Goal: Task Accomplishment & Management: Manage account settings

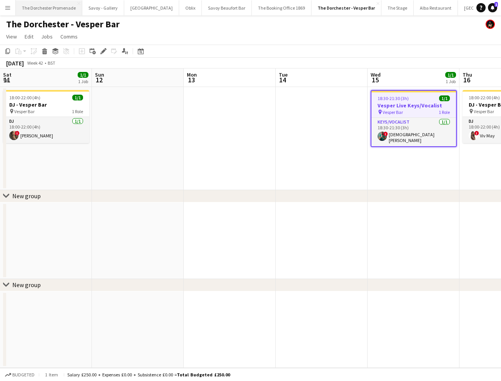
scroll to position [0, 264]
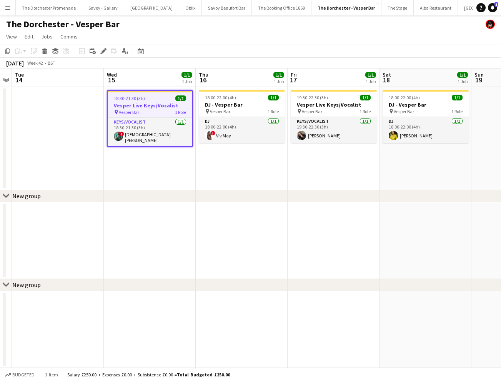
click at [9, 8] on app-icon "Menu" at bounding box center [8, 8] width 6 height 6
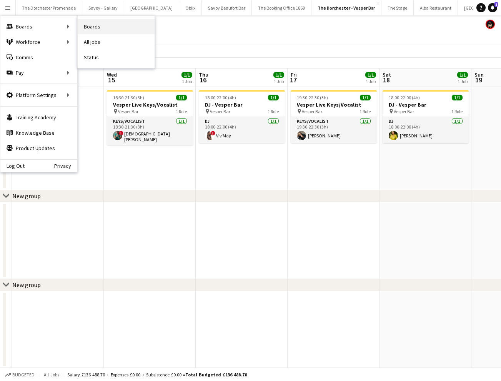
click at [95, 29] on link "Boards" at bounding box center [116, 26] width 77 height 15
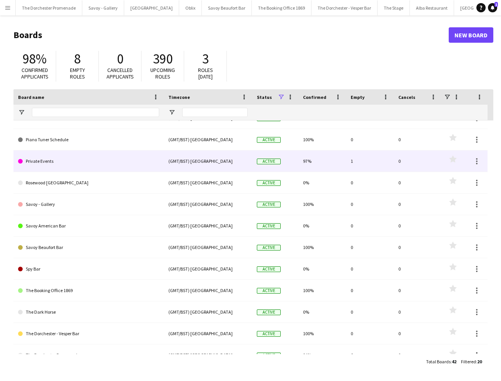
click at [115, 159] on link "Private Events" at bounding box center [88, 161] width 141 height 22
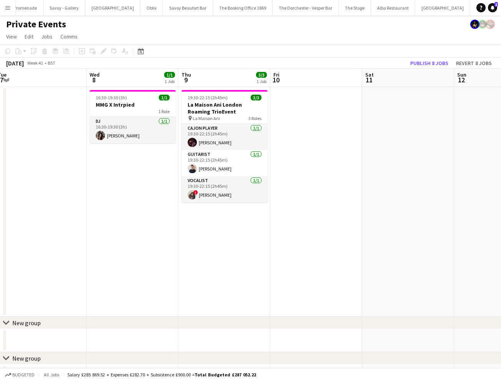
scroll to position [0, 243]
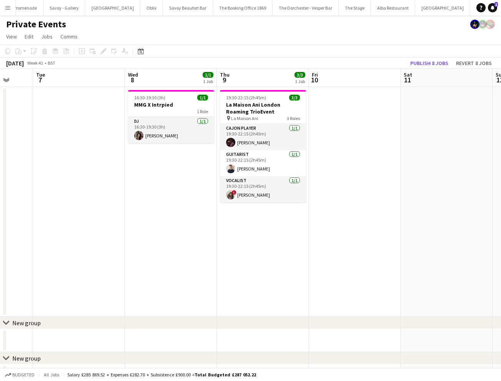
click at [11, 7] on button "Menu" at bounding box center [7, 7] width 15 height 15
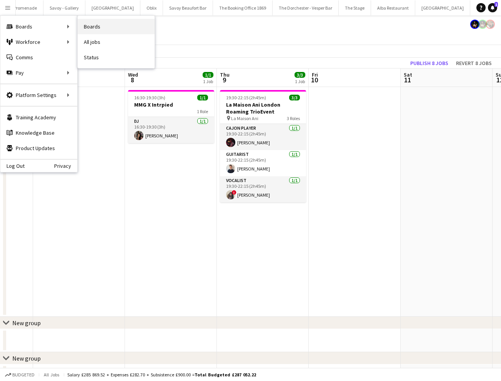
click at [106, 26] on link "Boards" at bounding box center [116, 26] width 77 height 15
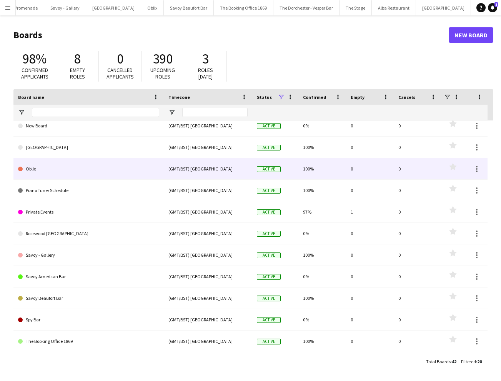
scroll to position [100, 0]
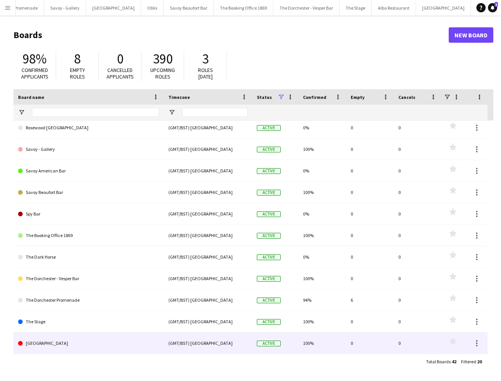
click at [84, 340] on link "[GEOGRAPHIC_DATA]" at bounding box center [88, 343] width 141 height 22
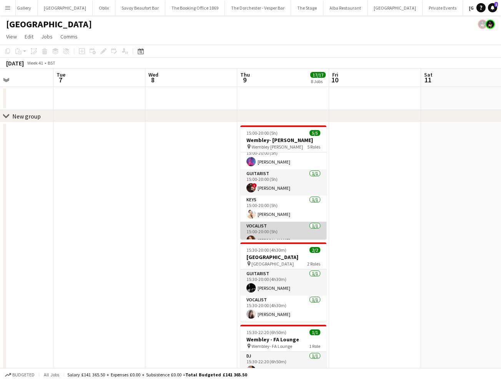
scroll to position [44, 0]
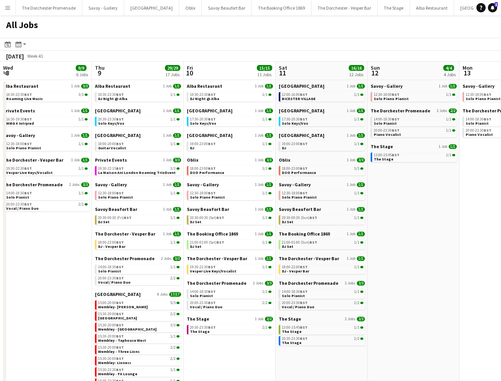
scroll to position [0, 272]
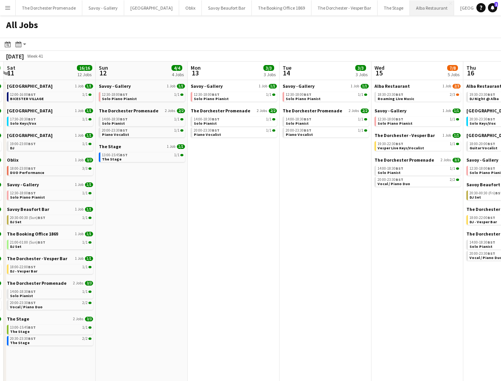
click at [410, 7] on button "Alba Restaurant Close" at bounding box center [432, 7] width 44 height 15
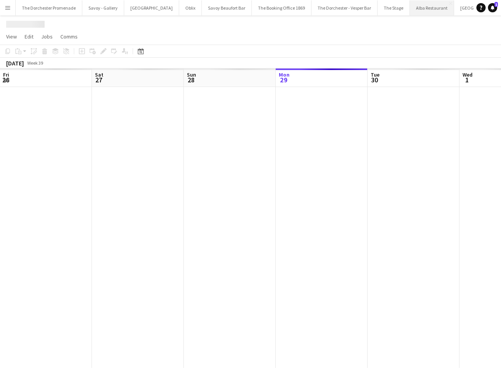
scroll to position [0, 184]
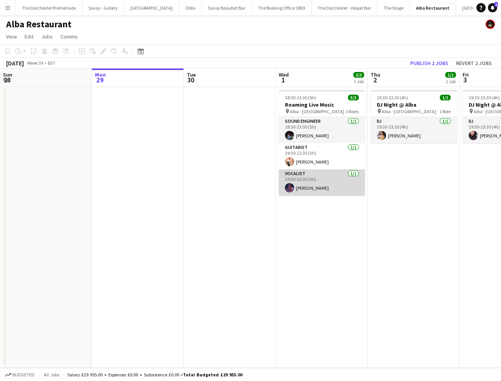
click at [320, 178] on app-card-role "Vocalist [DATE] 19:30-22:30 (3h) [PERSON_NAME]" at bounding box center [322, 182] width 86 height 26
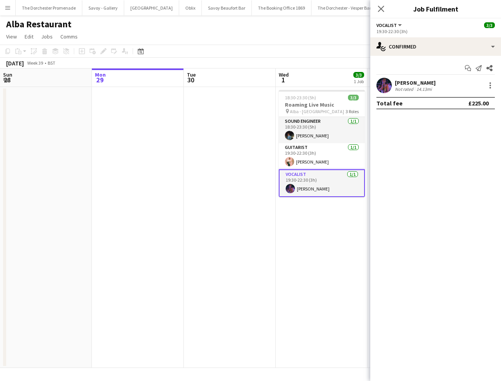
click at [485, 83] on div at bounding box center [489, 85] width 11 height 9
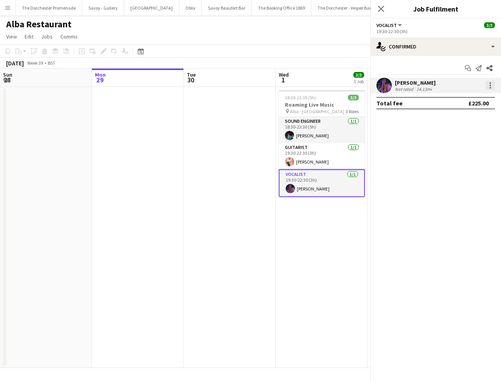
click at [488, 84] on div at bounding box center [490, 85] width 9 height 9
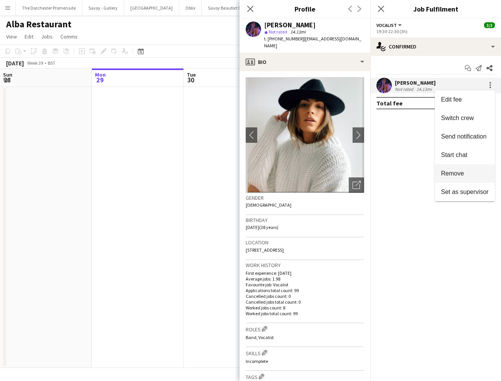
click at [468, 171] on span "Remove" at bounding box center [465, 173] width 48 height 7
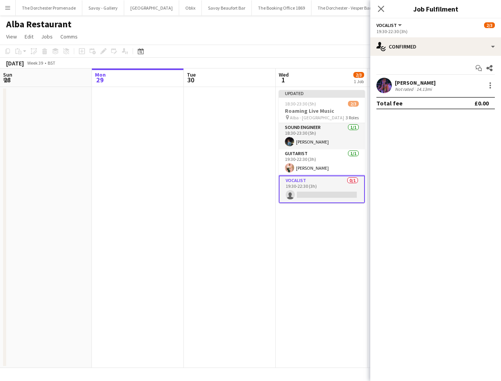
click at [315, 194] on app-card-role "Vocalist 0/1 19:30-22:30 (3h) single-neutral-actions" at bounding box center [322, 189] width 86 height 28
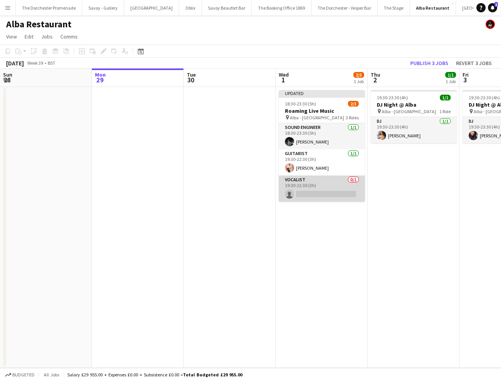
click at [315, 194] on app-card-role "Vocalist 0/1 19:30-22:30 (3h) single-neutral-actions" at bounding box center [322, 188] width 86 height 26
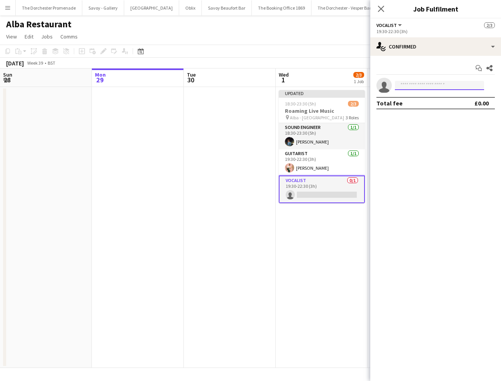
click at [421, 85] on input at bounding box center [439, 85] width 89 height 9
type input "******"
click at [426, 99] on span "[PERSON_NAME]" at bounding box center [423, 96] width 44 height 7
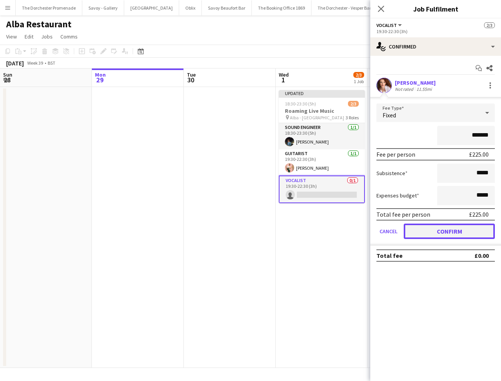
click at [415, 231] on button "Confirm" at bounding box center [449, 230] width 91 height 15
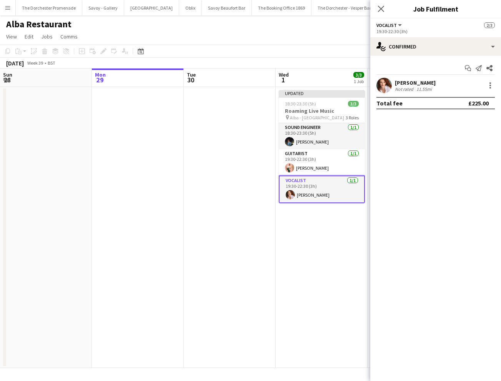
click at [271, 255] on app-date-cell at bounding box center [230, 227] width 92 height 281
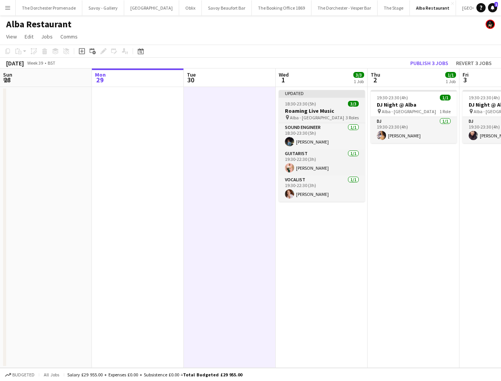
click at [322, 100] on app-job-card "Updated 18:30-23:30 (5h) 3/3 Roaming Live Music pin Alba - Knightsbridge 3 Role…" at bounding box center [322, 146] width 86 height 112
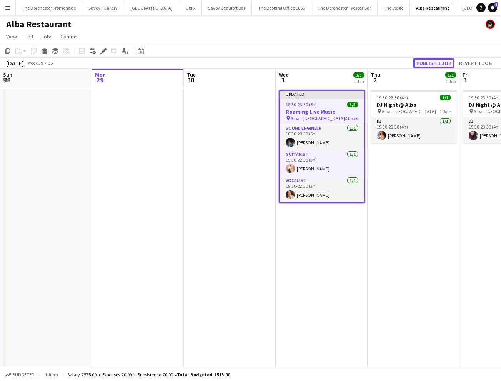
click at [430, 62] on button "Publish 1 job" at bounding box center [433, 63] width 41 height 10
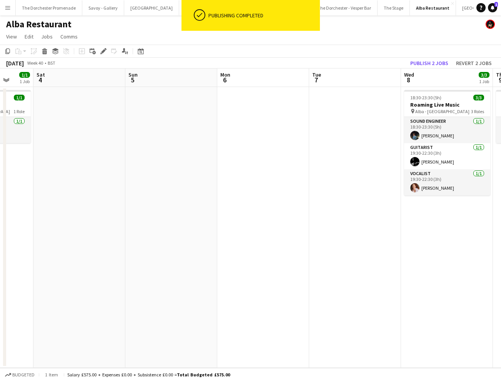
scroll to position [0, 288]
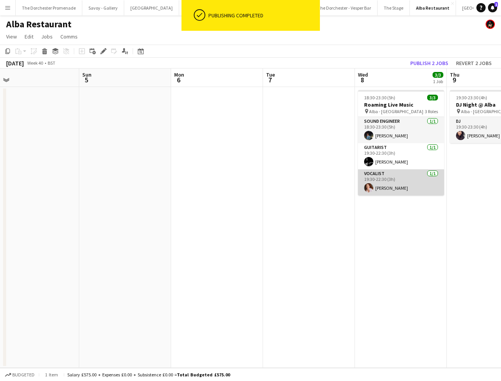
click at [378, 182] on app-card-role "Vocalist [DATE] 19:30-22:30 (3h) [PERSON_NAME]" at bounding box center [401, 182] width 86 height 26
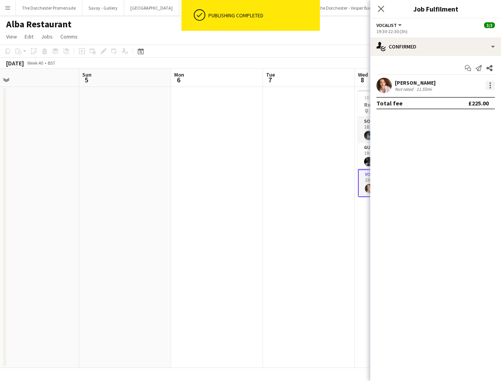
click at [491, 83] on div at bounding box center [491, 83] width 2 height 2
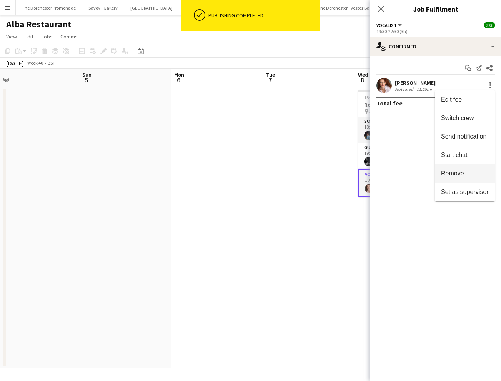
click at [474, 170] on span "Remove" at bounding box center [465, 173] width 48 height 7
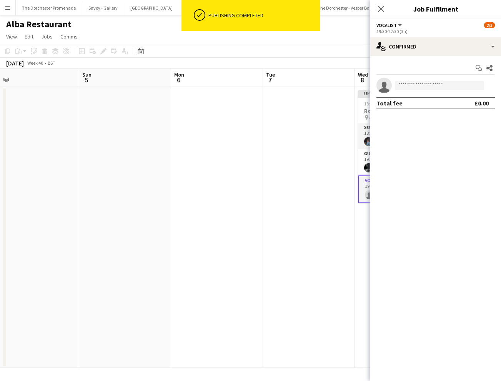
click at [305, 176] on app-date-cell at bounding box center [309, 227] width 92 height 281
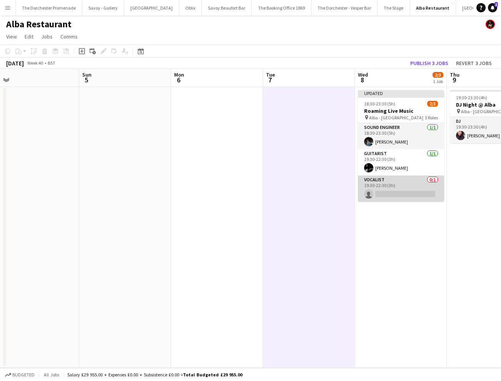
click at [387, 189] on app-card-role "Vocalist 0/1 19:30-22:30 (3h) single-neutral-actions" at bounding box center [401, 188] width 86 height 26
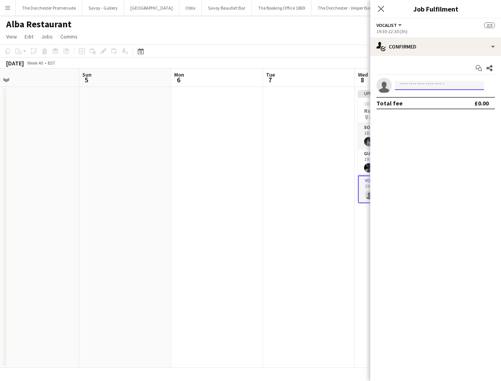
click at [405, 85] on input at bounding box center [439, 85] width 89 height 9
type input "*******"
click at [436, 104] on span "[EMAIL_ADDRESS][DOMAIN_NAME]" at bounding box center [439, 103] width 77 height 6
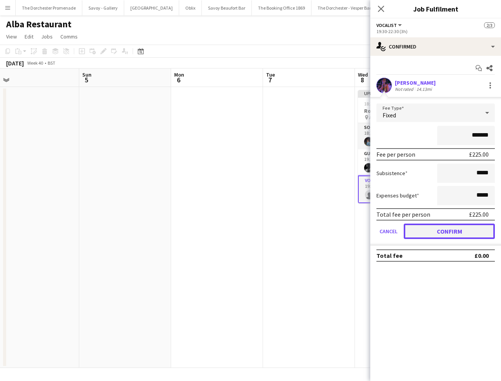
click at [432, 232] on button "Confirm" at bounding box center [449, 230] width 91 height 15
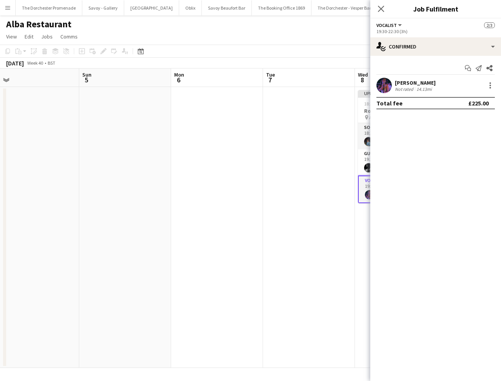
click at [234, 215] on app-date-cell at bounding box center [217, 227] width 92 height 281
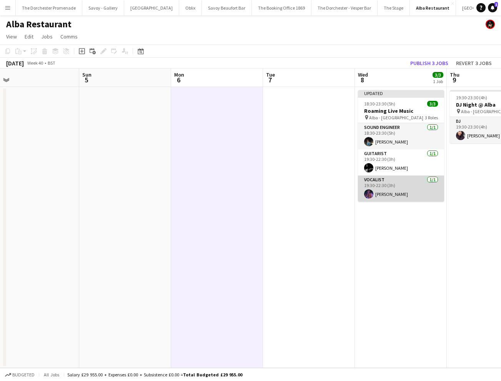
click at [392, 183] on app-card-role "Vocalist [DATE] 19:30-22:30 (3h) [PERSON_NAME]" at bounding box center [401, 188] width 86 height 26
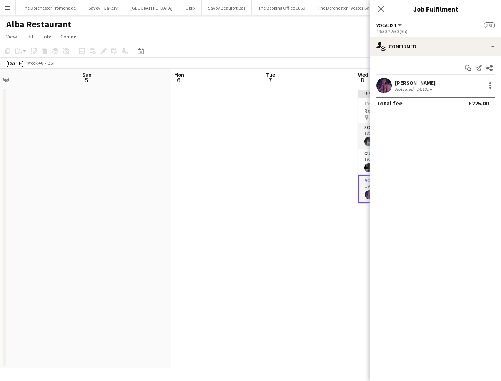
click at [283, 164] on app-date-cell at bounding box center [309, 227] width 92 height 281
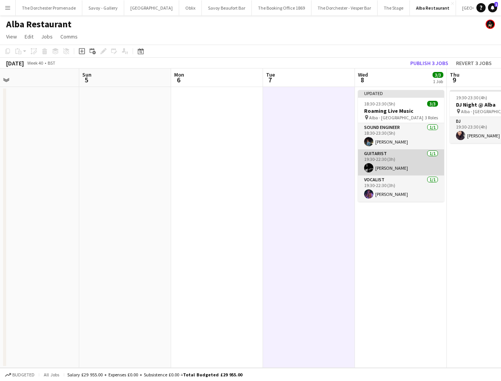
click at [394, 162] on app-card-role "Guitarist [DATE] 19:30-22:30 (3h) [PERSON_NAME]" at bounding box center [401, 162] width 86 height 26
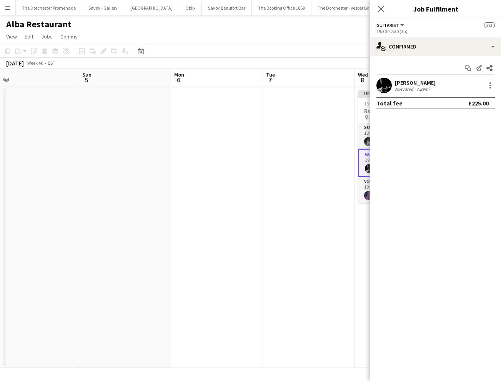
click at [270, 157] on app-date-cell at bounding box center [309, 227] width 92 height 281
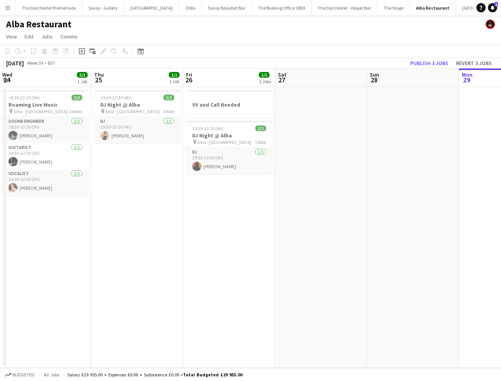
scroll to position [0, 238]
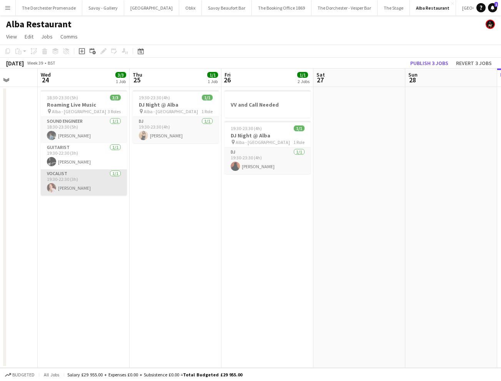
click at [81, 178] on app-card-role "Vocalist [DATE] 19:30-22:30 (3h) [PERSON_NAME]" at bounding box center [84, 182] width 86 height 26
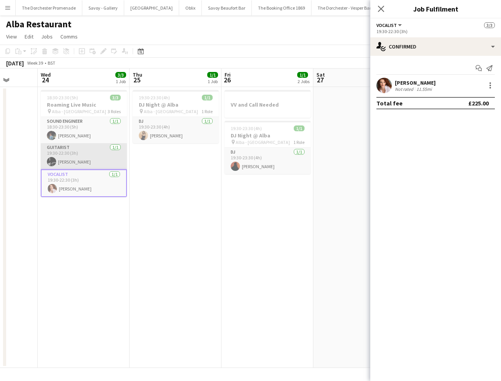
click at [77, 163] on app-card-role "Guitarist [DATE] 19:30-22:30 (3h) [PERSON_NAME]" at bounding box center [84, 156] width 86 height 26
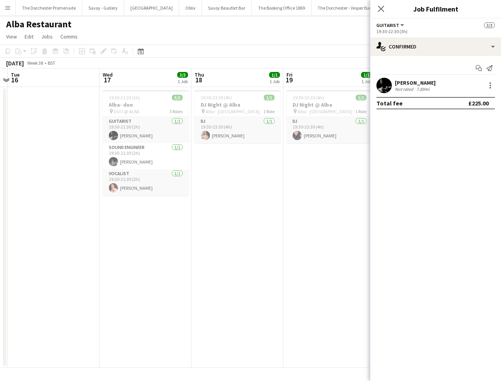
scroll to position [0, 175]
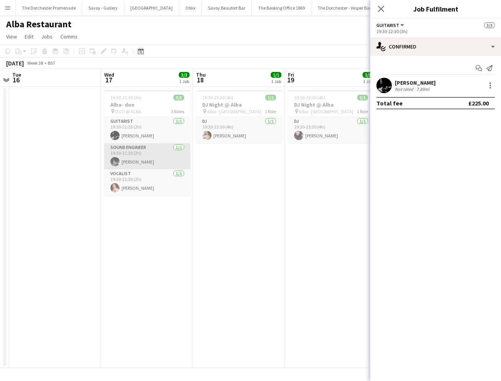
click at [142, 162] on app-card-role "Sound Engineer [DATE] 19:30-21:30 (2h) [PERSON_NAME]" at bounding box center [147, 156] width 86 height 26
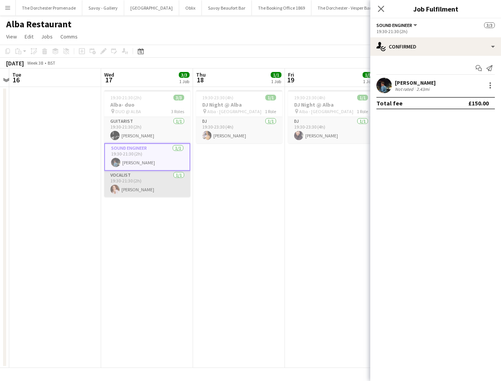
click at [145, 183] on app-card-role "Vocalist [DATE] 19:30-21:30 (2h) [PERSON_NAME]" at bounding box center [147, 184] width 86 height 26
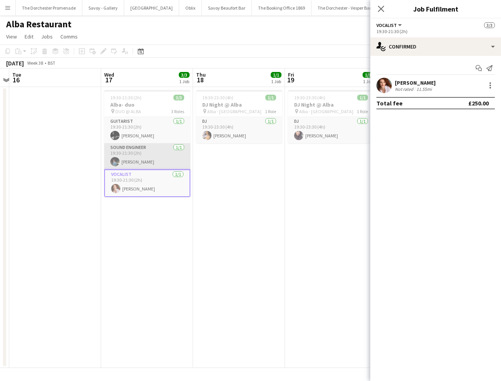
click at [149, 158] on app-card-role "Sound Engineer [DATE] 19:30-21:30 (2h) [PERSON_NAME]" at bounding box center [147, 156] width 86 height 26
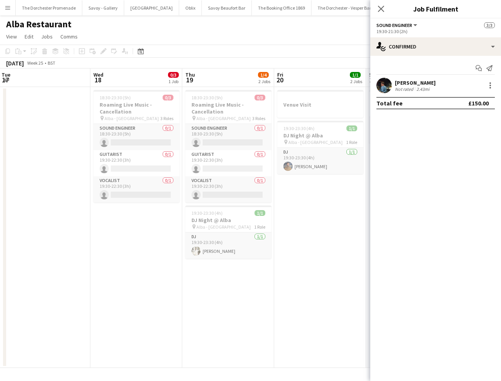
scroll to position [0, 192]
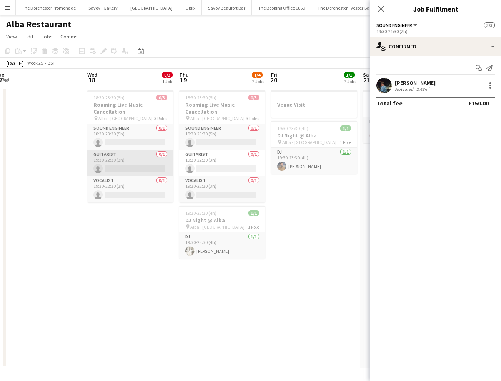
click at [145, 163] on app-card-role "Guitarist 0/1 19:30-22:30 (3h) single-neutral-actions" at bounding box center [130, 163] width 86 height 26
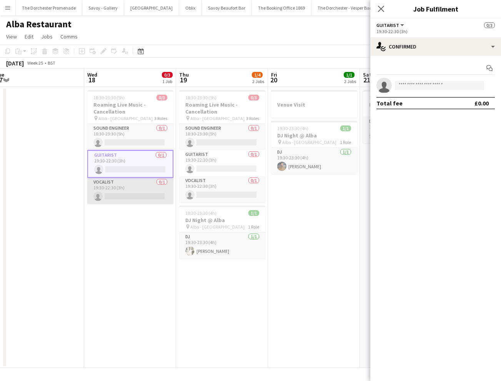
click at [137, 185] on app-card-role "Vocalist 0/1 19:30-22:30 (3h) single-neutral-actions" at bounding box center [130, 191] width 86 height 26
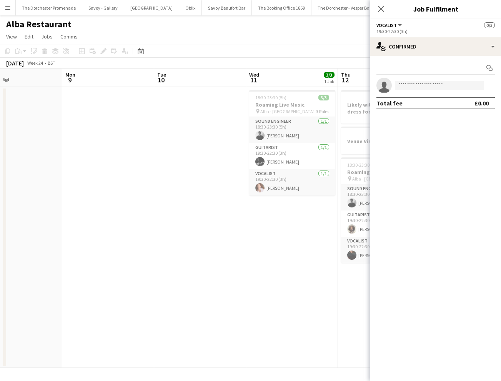
scroll to position [0, 214]
click at [296, 183] on app-card-role "Vocalist [DATE] 19:30-22:30 (3h) [PERSON_NAME]" at bounding box center [291, 182] width 86 height 26
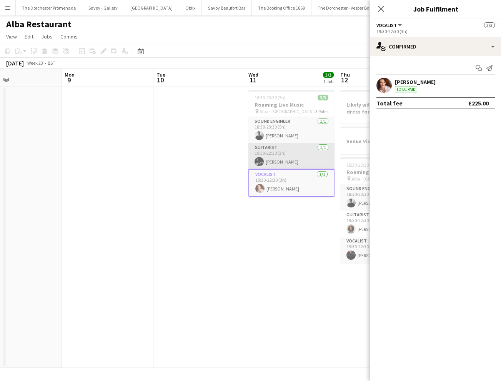
click at [293, 147] on app-card-role "Guitarist [DATE] 19:30-22:30 (3h) [PERSON_NAME]" at bounding box center [291, 156] width 86 height 26
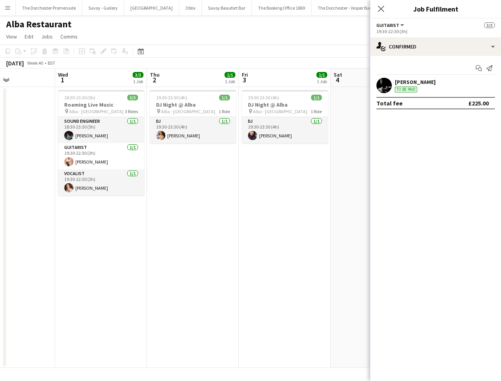
scroll to position [0, 237]
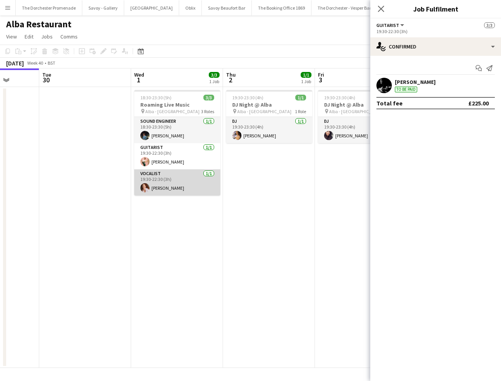
click at [176, 177] on app-card-role "Vocalist [DATE] 19:30-22:30 (3h) [PERSON_NAME]" at bounding box center [177, 182] width 86 height 26
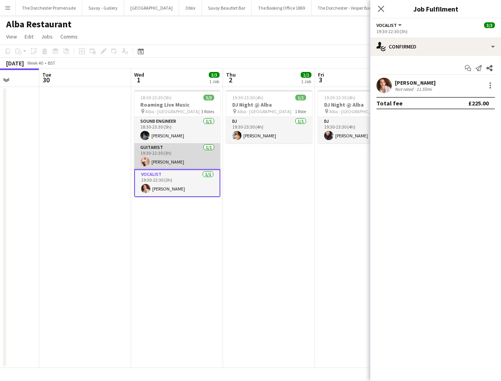
click at [179, 155] on app-card-role "Guitarist [DATE] 19:30-22:30 (3h) [PERSON_NAME]" at bounding box center [177, 156] width 86 height 26
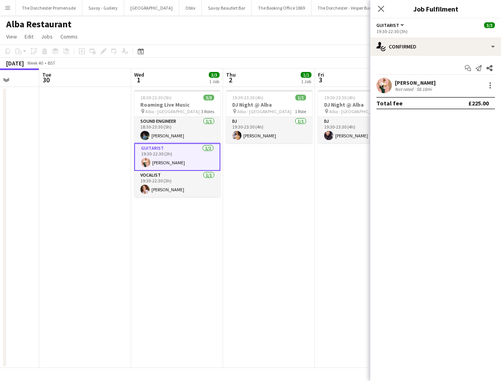
click at [260, 219] on app-date-cell "19:30-23:30 (4h) 1/1 DJ Night @ [GEOGRAPHIC_DATA] pin Alba - Knightsbridge 1 Ro…" at bounding box center [269, 227] width 92 height 281
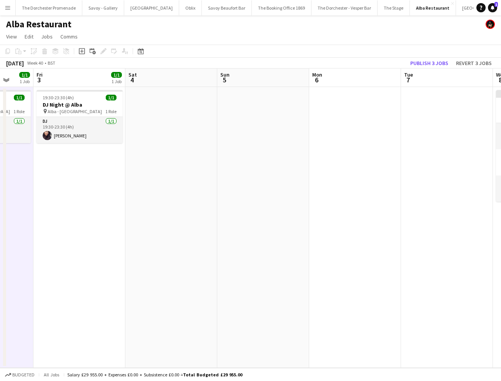
scroll to position [0, 285]
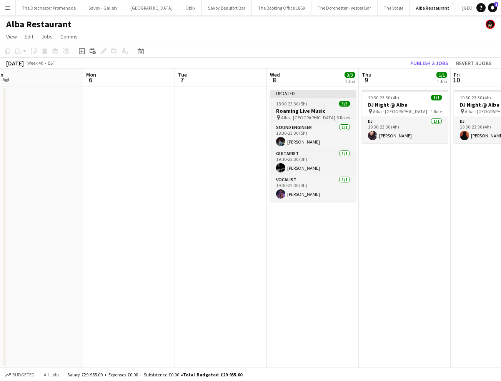
click at [313, 111] on h3 "Roaming Live Music" at bounding box center [313, 110] width 86 height 7
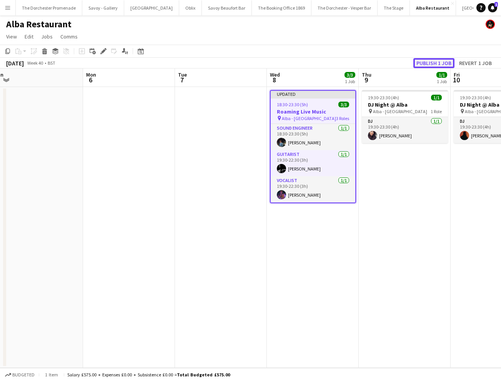
click at [428, 61] on button "Publish 1 job" at bounding box center [433, 63] width 41 height 10
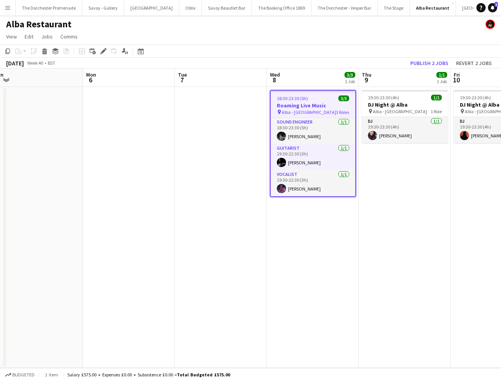
click at [215, 127] on app-date-cell at bounding box center [221, 227] width 92 height 281
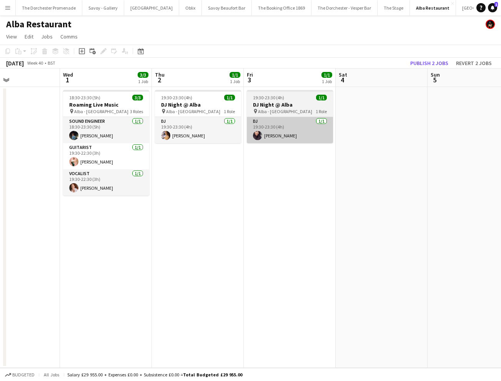
scroll to position [0, 163]
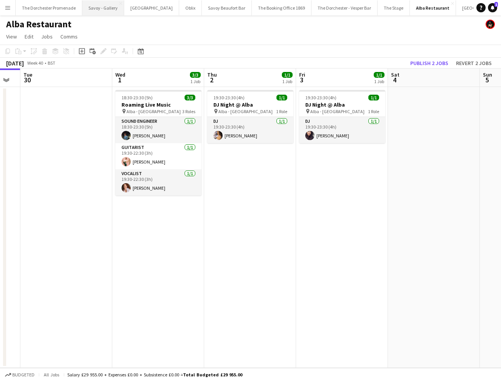
click at [105, 8] on button "Savoy - Gallery Close" at bounding box center [103, 7] width 42 height 15
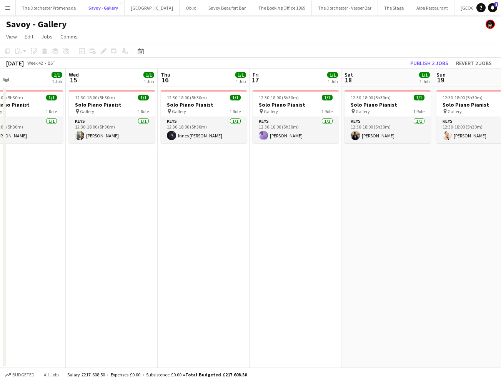
scroll to position [0, 311]
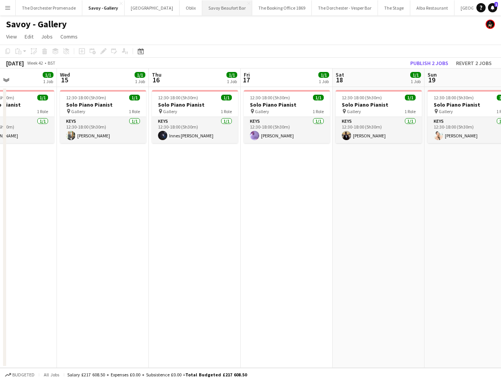
click at [216, 4] on button "Savoy Beaufort Bar Close" at bounding box center [227, 7] width 50 height 15
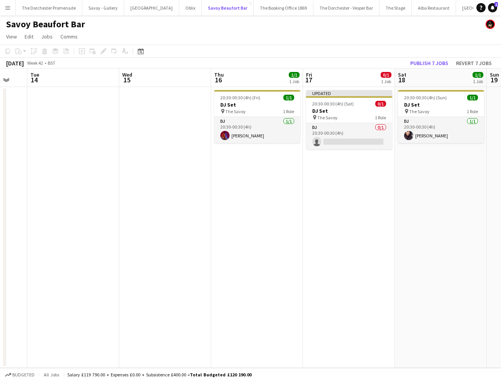
scroll to position [0, 346]
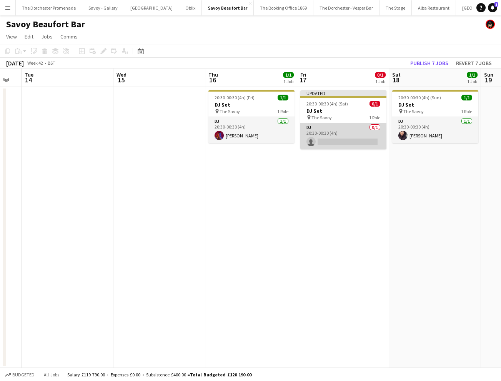
click at [348, 125] on app-card-role "DJ 0/1 20:30-00:30 (4h) single-neutral-actions" at bounding box center [343, 136] width 86 height 26
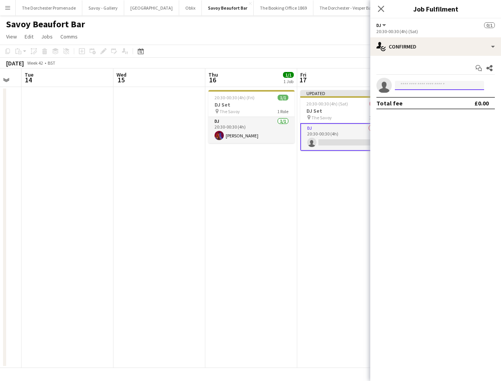
click at [445, 85] on input at bounding box center [439, 85] width 89 height 9
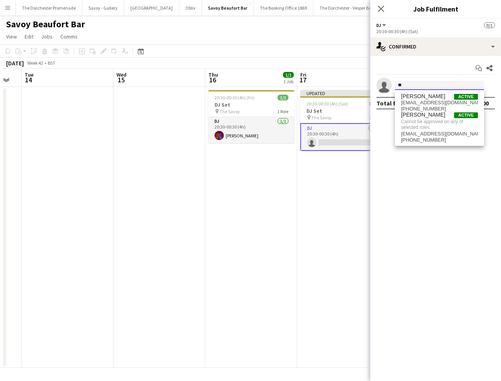
type input "*"
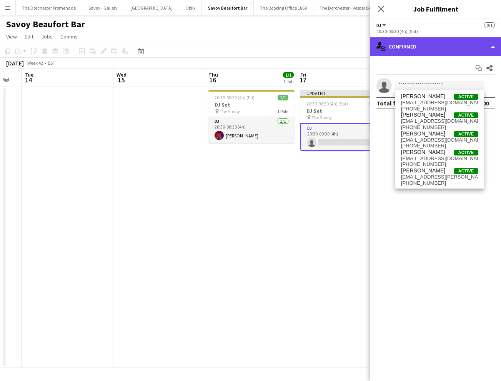
click at [460, 48] on div "single-neutral-actions-check-2 Confirmed" at bounding box center [435, 46] width 131 height 18
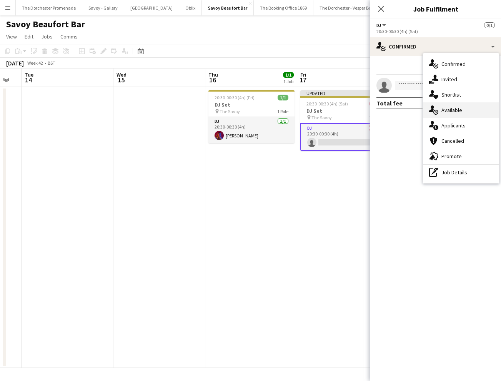
click at [461, 110] on span "Available" at bounding box center [451, 110] width 21 height 7
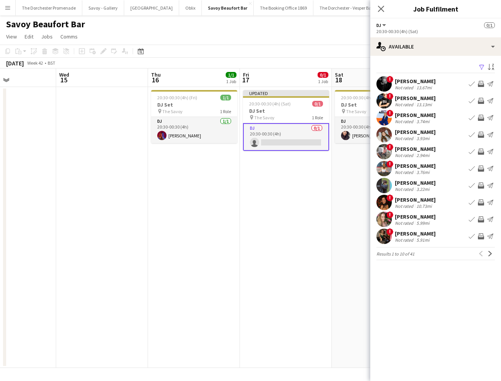
scroll to position [0, 313]
click at [486, 253] on button "Next" at bounding box center [490, 253] width 9 height 9
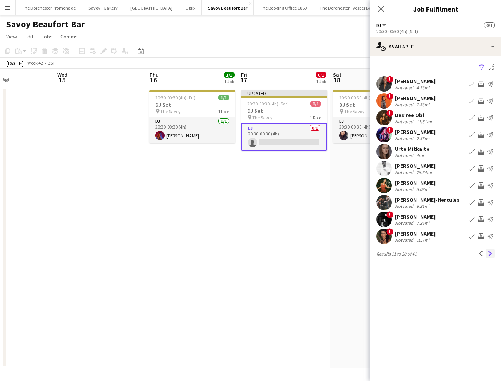
click at [489, 253] on app-icon "Next" at bounding box center [490, 253] width 5 height 5
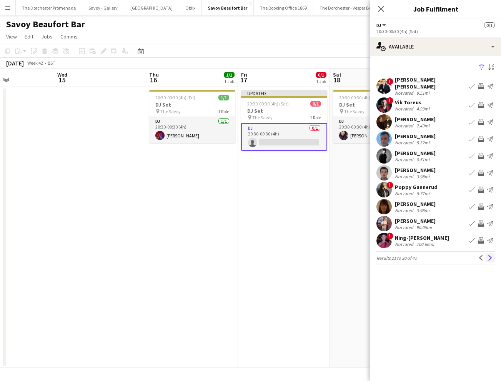
click at [489, 255] on app-icon "Next" at bounding box center [490, 257] width 5 height 5
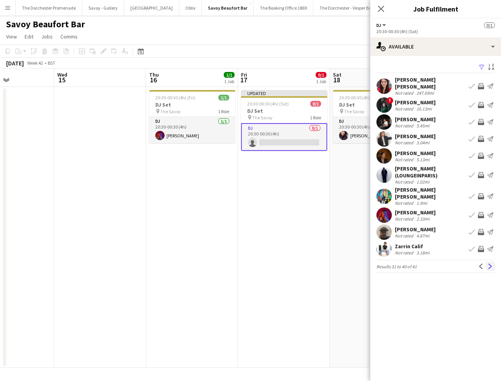
click at [488, 262] on button "Next" at bounding box center [490, 266] width 9 height 9
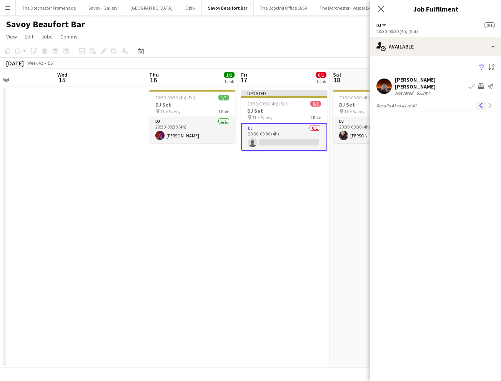
click at [478, 103] on button "Previous" at bounding box center [480, 105] width 9 height 9
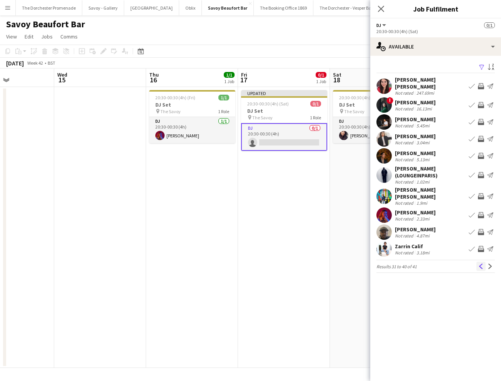
click at [480, 263] on app-icon "Previous" at bounding box center [480, 265] width 5 height 5
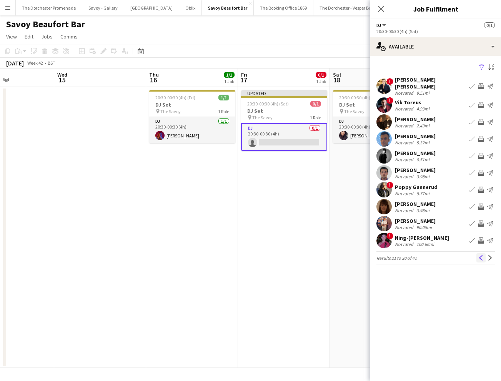
click at [481, 256] on button "Previous" at bounding box center [480, 257] width 9 height 9
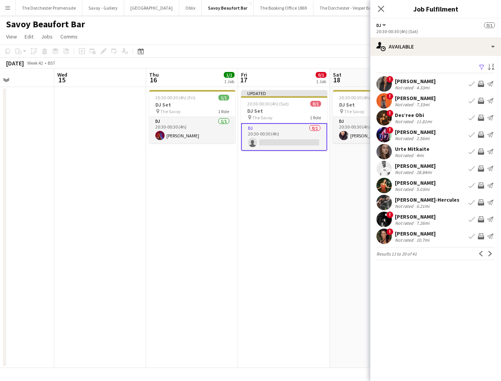
click at [481, 256] on button "Previous" at bounding box center [480, 253] width 9 height 9
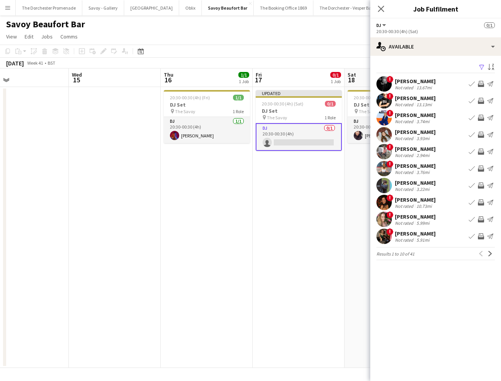
scroll to position [0, 302]
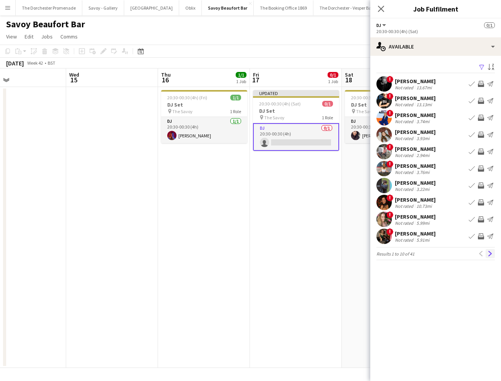
click at [491, 256] on app-icon "Next" at bounding box center [490, 253] width 5 height 5
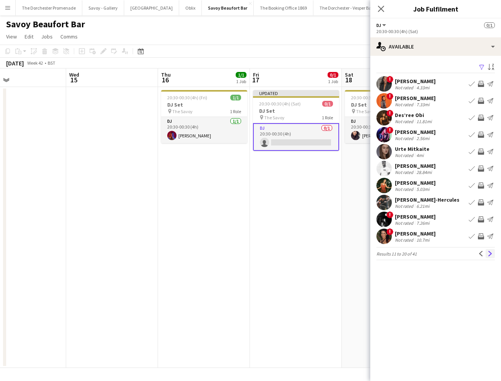
click at [490, 254] on app-icon "Next" at bounding box center [490, 253] width 5 height 5
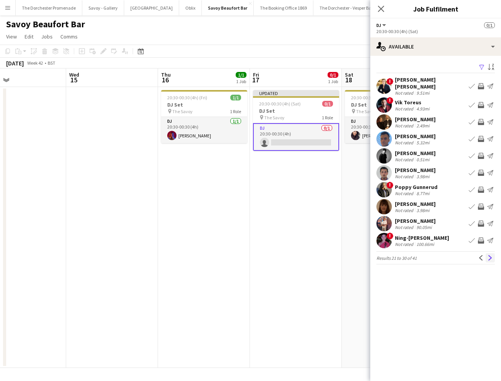
click at [490, 255] on app-icon "Next" at bounding box center [490, 257] width 5 height 5
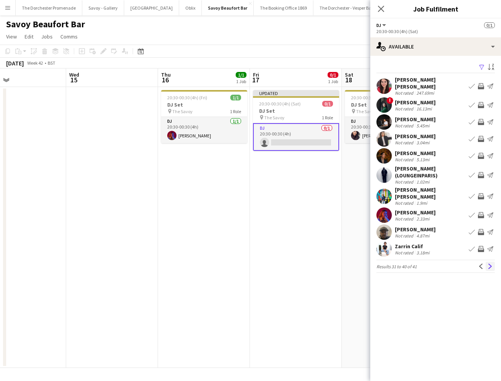
click at [493, 263] on app-icon "Next" at bounding box center [490, 265] width 5 height 5
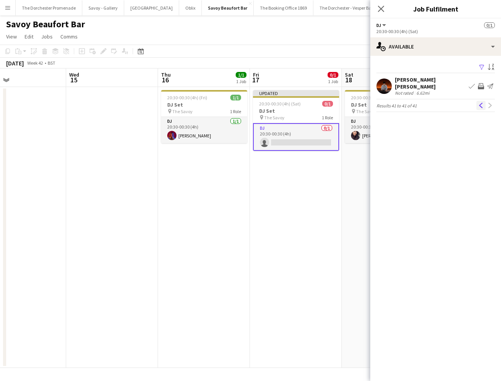
click at [479, 101] on button "Previous" at bounding box center [480, 105] width 9 height 9
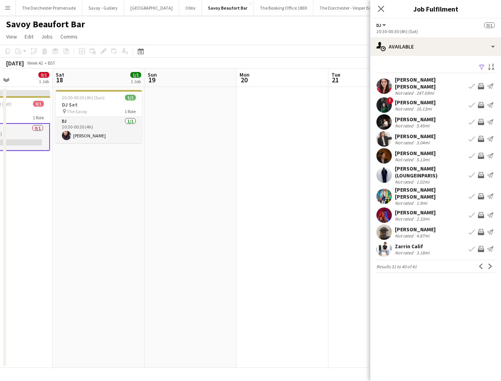
scroll to position [0, 318]
click at [489, 263] on app-icon "Next" at bounding box center [490, 265] width 5 height 5
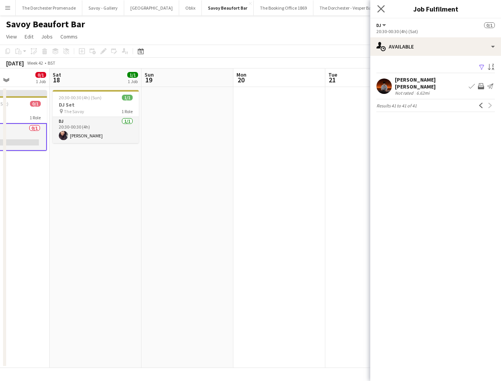
click at [385, 11] on app-icon "Close pop-in" at bounding box center [381, 8] width 11 height 11
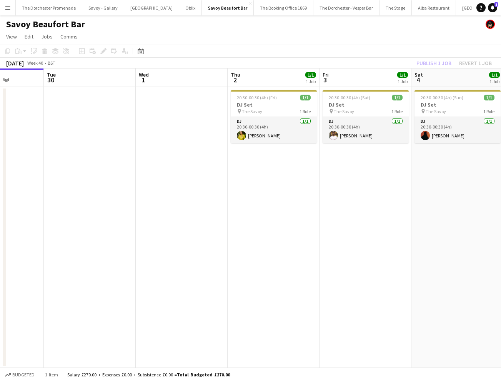
scroll to position [0, 232]
click at [137, 7] on button "[GEOGRAPHIC_DATA]" at bounding box center [151, 7] width 55 height 15
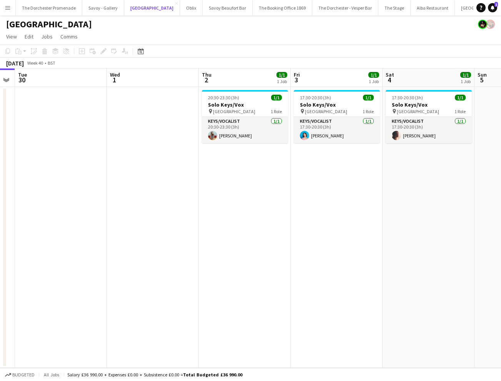
scroll to position [0, 354]
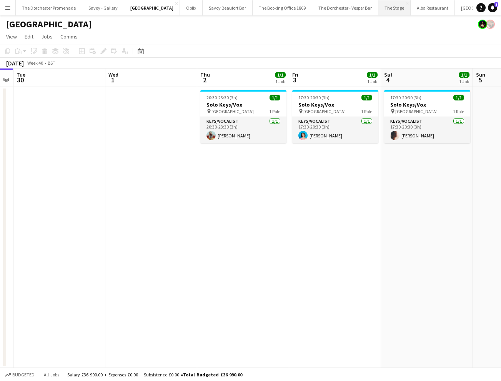
click at [378, 8] on button "The Stage Close" at bounding box center [394, 7] width 32 height 15
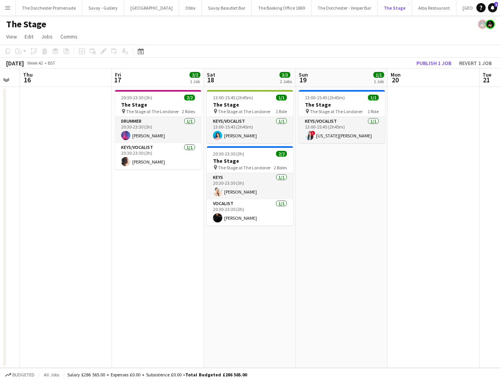
scroll to position [0, 257]
click at [179, 7] on button "Oblix Close" at bounding box center [190, 7] width 23 height 15
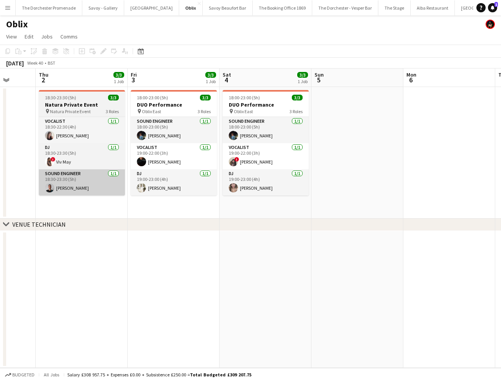
scroll to position [0, 283]
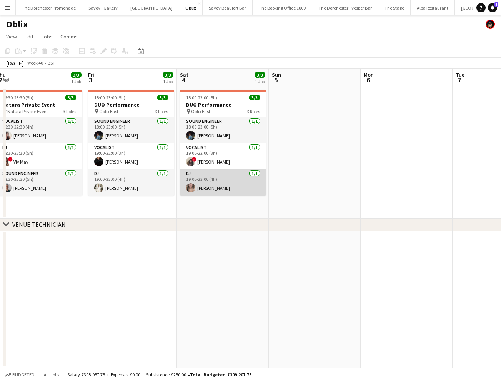
click at [230, 175] on app-card-role "DJ [DATE] 19:00-23:00 (4h) [PERSON_NAME]" at bounding box center [223, 182] width 86 height 26
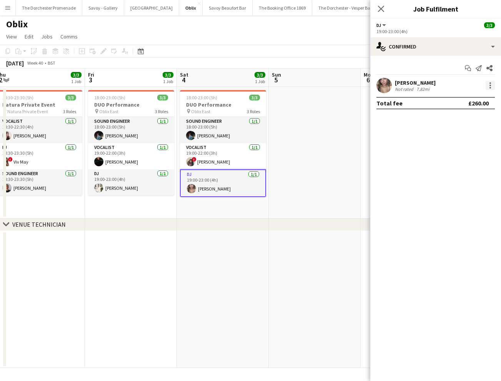
click at [493, 87] on div at bounding box center [490, 85] width 9 height 9
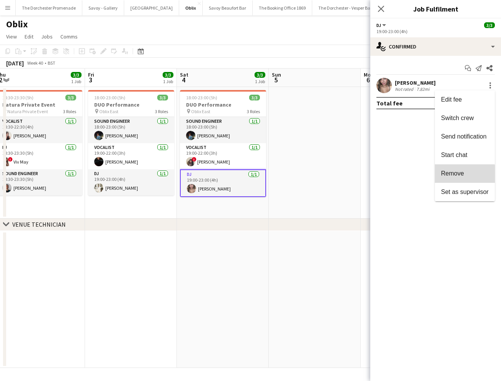
click at [461, 176] on span "Remove" at bounding box center [452, 173] width 23 height 7
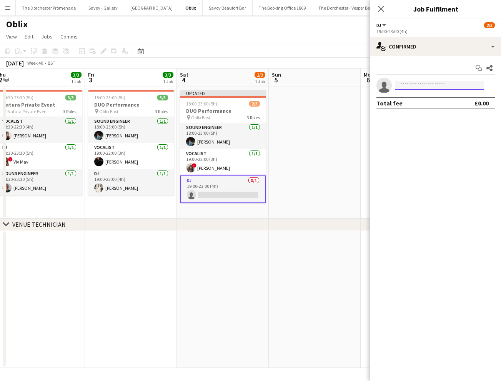
click at [408, 85] on input at bounding box center [439, 85] width 89 height 9
type input "****"
click at [410, 103] on span "[EMAIL_ADDRESS][DOMAIN_NAME]" at bounding box center [439, 103] width 77 height 6
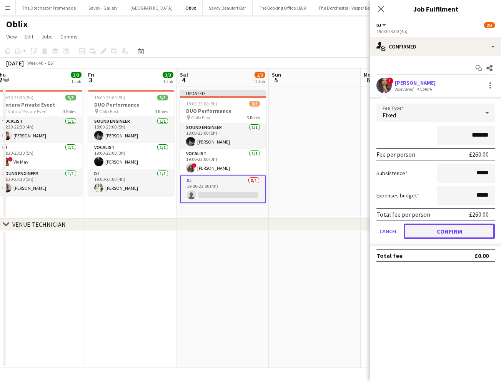
click at [419, 227] on button "Confirm" at bounding box center [449, 230] width 91 height 15
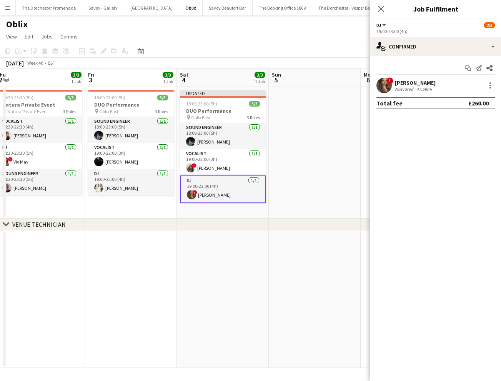
click at [303, 195] on app-date-cell at bounding box center [315, 153] width 92 height 132
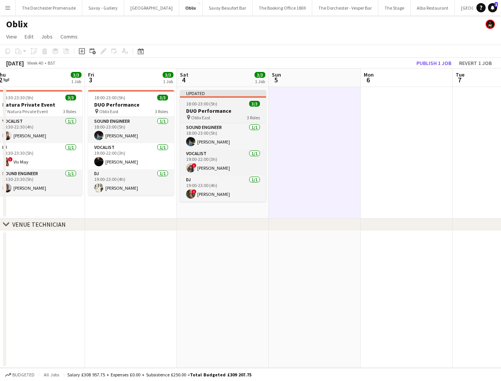
click at [222, 102] on div "18:00-23:00 (5h) 3/3" at bounding box center [223, 104] width 86 height 6
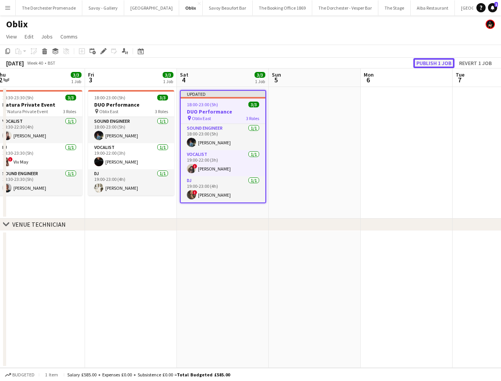
click at [436, 61] on button "Publish 1 job" at bounding box center [433, 63] width 41 height 10
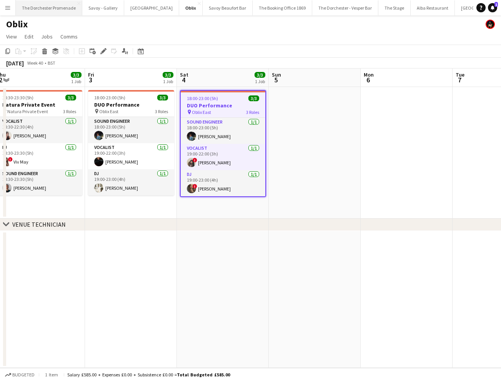
click at [53, 6] on button "The Dorchester Promenade Close" at bounding box center [49, 7] width 67 height 15
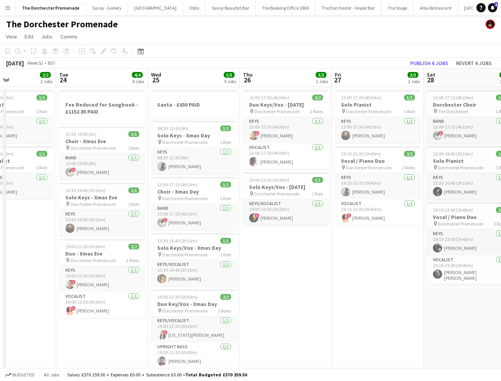
click at [8, 11] on button "Menu" at bounding box center [7, 7] width 15 height 15
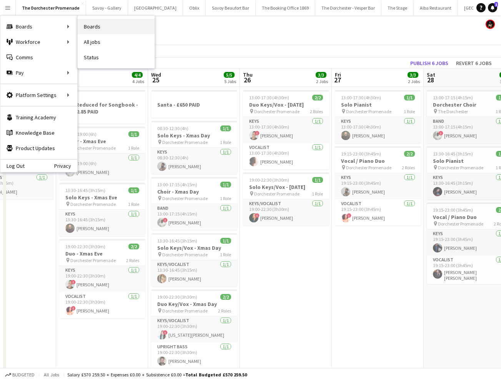
click at [103, 27] on link "Boards" at bounding box center [116, 26] width 77 height 15
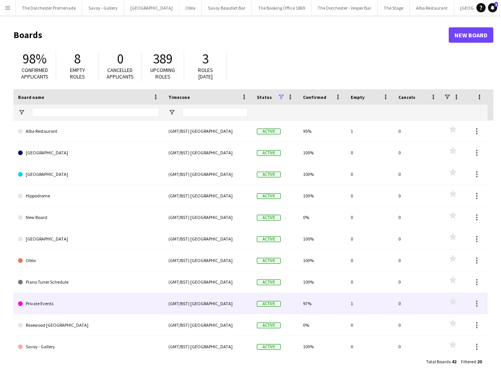
click at [57, 302] on link "Private Events" at bounding box center [88, 304] width 141 height 22
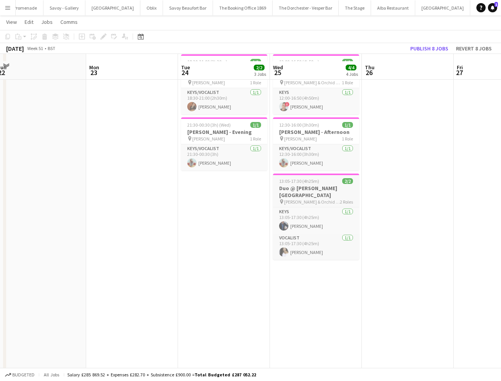
scroll to position [8, 0]
